Goal: Find contact information: Find contact information

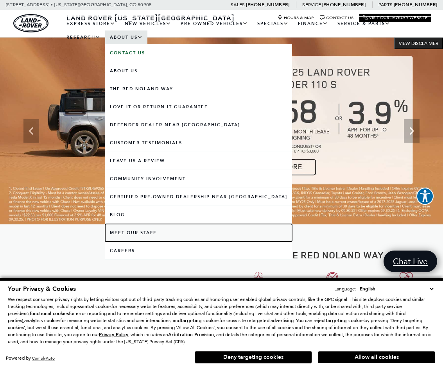
click at [148, 225] on link "Meet Our Staff" at bounding box center [198, 233] width 187 height 18
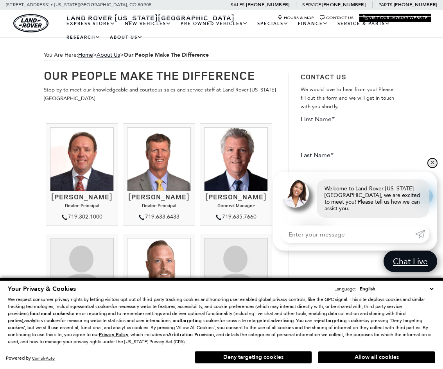
click at [434, 168] on link "✕" at bounding box center [432, 162] width 9 height 9
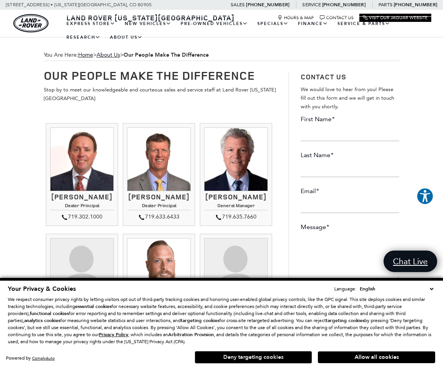
click at [268, 361] on button "Deny targeting cookies" at bounding box center [253, 357] width 117 height 13
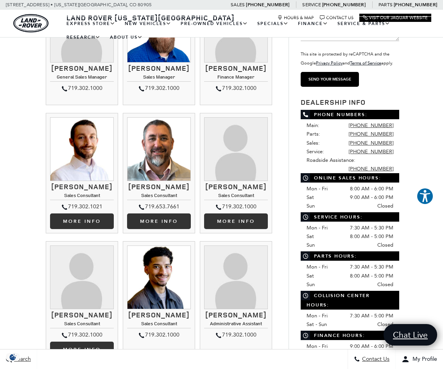
scroll to position [235, 0]
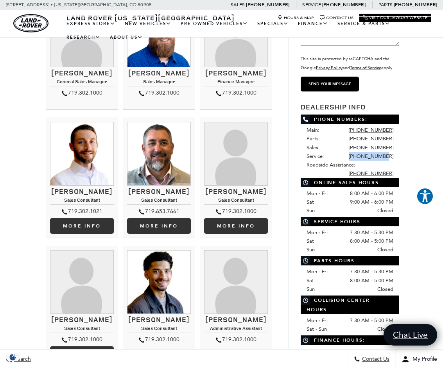
drag, startPoint x: 403, startPoint y: 158, endPoint x: 393, endPoint y: 155, distance: 10.9
click at [393, 155] on div "Contact Us We would love to hear from you! Please fill out this form and we wil…" at bounding box center [344, 140] width 122 height 628
copy li "[PHONE_NUMBER]"
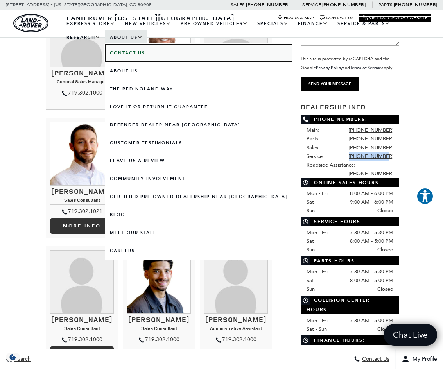
click at [134, 56] on link "Contact Us" at bounding box center [198, 53] width 187 height 18
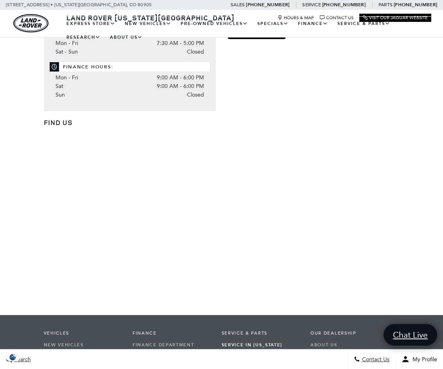
scroll to position [283, 0]
